Goal: Check status: Check status

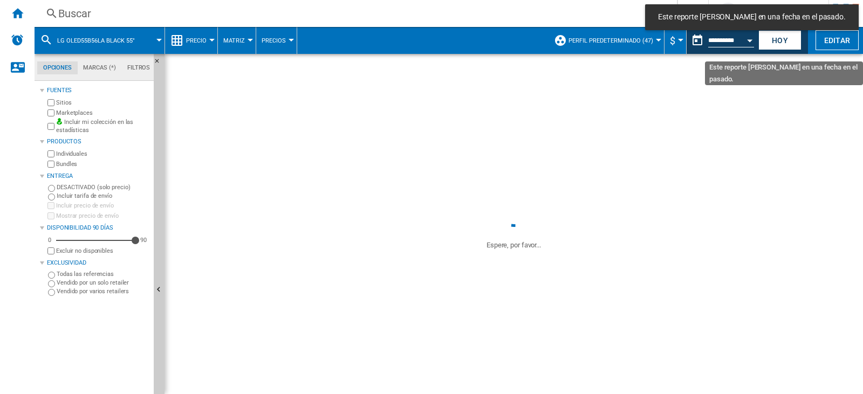
click at [749, 39] on div "Open calendar" at bounding box center [749, 40] width 5 height 3
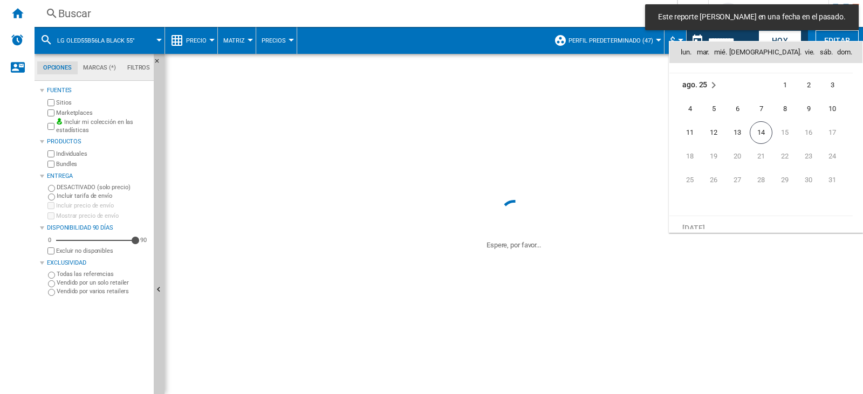
scroll to position [5149, 0]
click at [763, 120] on span "14" at bounding box center [761, 122] width 23 height 23
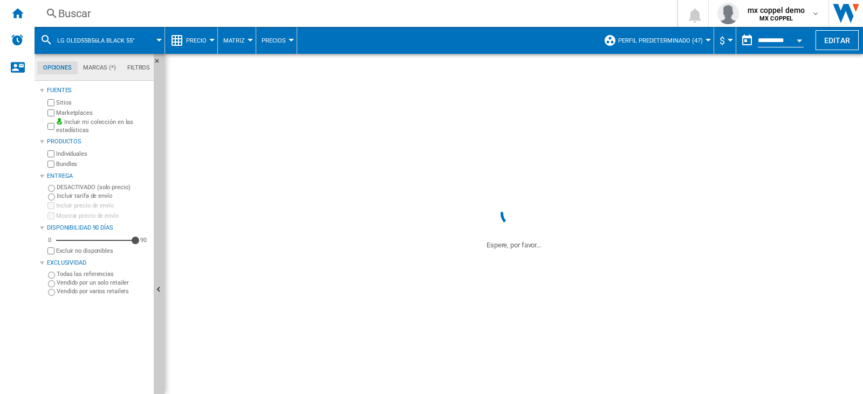
type input "**********"
click at [703, 38] on button "Perfil predeterminado (47)" at bounding box center [663, 40] width 90 height 27
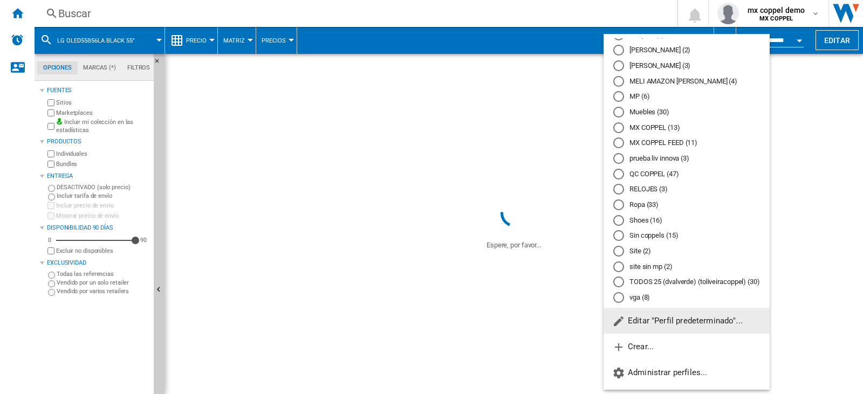
scroll to position [501, 0]
click at [649, 170] on md-radio-button "QC COPPEL (47)" at bounding box center [687, 174] width 147 height 10
